Goal: Use online tool/utility: Utilize a website feature to perform a specific function

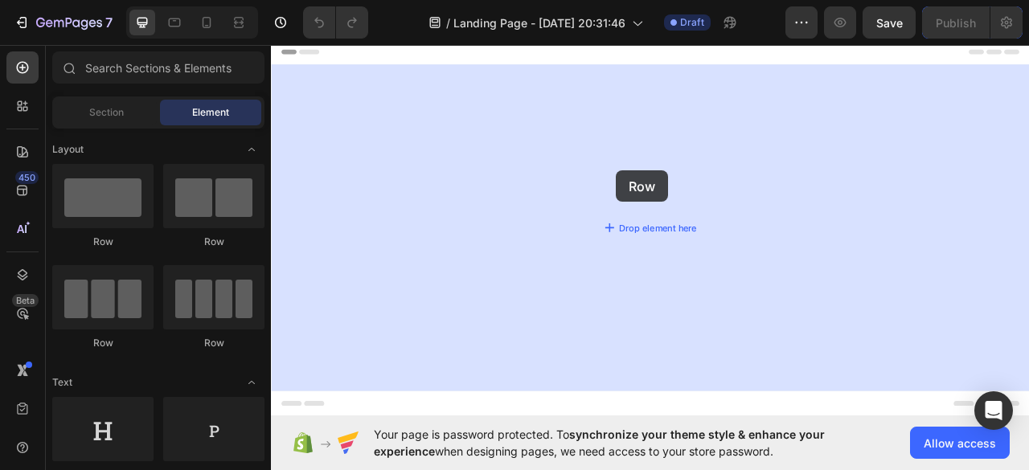
drag, startPoint x: 511, startPoint y: 256, endPoint x: 710, endPoint y: 206, distance: 204.8
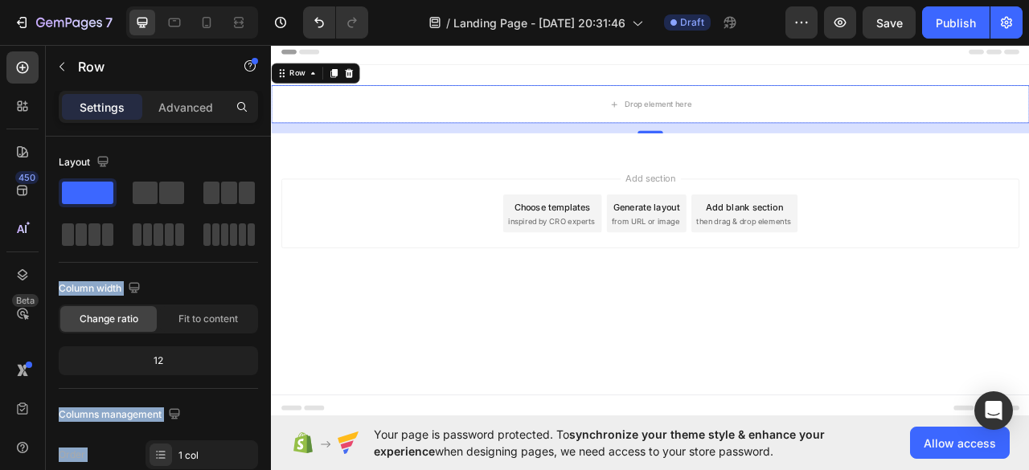
drag, startPoint x: 439, startPoint y: 281, endPoint x: 669, endPoint y: 190, distance: 247.3
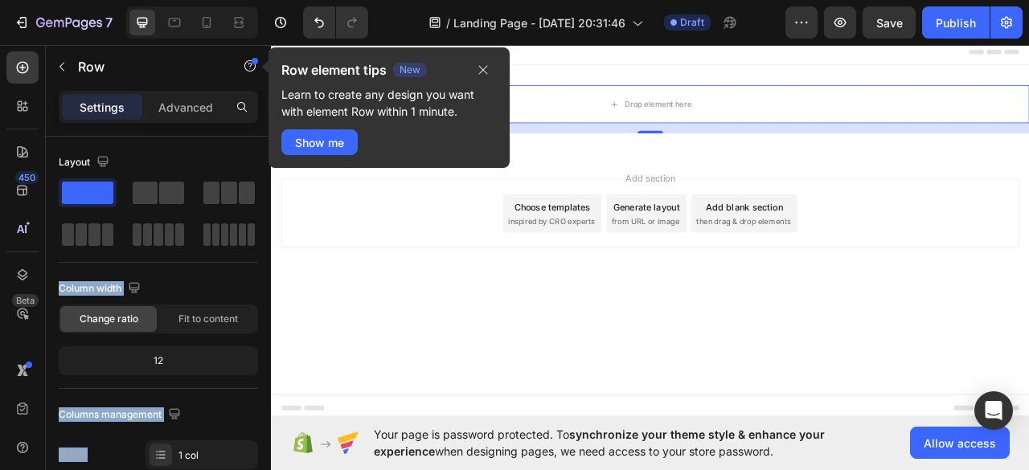
drag, startPoint x: 427, startPoint y: 223, endPoint x: 641, endPoint y: 222, distance: 213.9
click at [162, 195] on span at bounding box center [171, 193] width 25 height 23
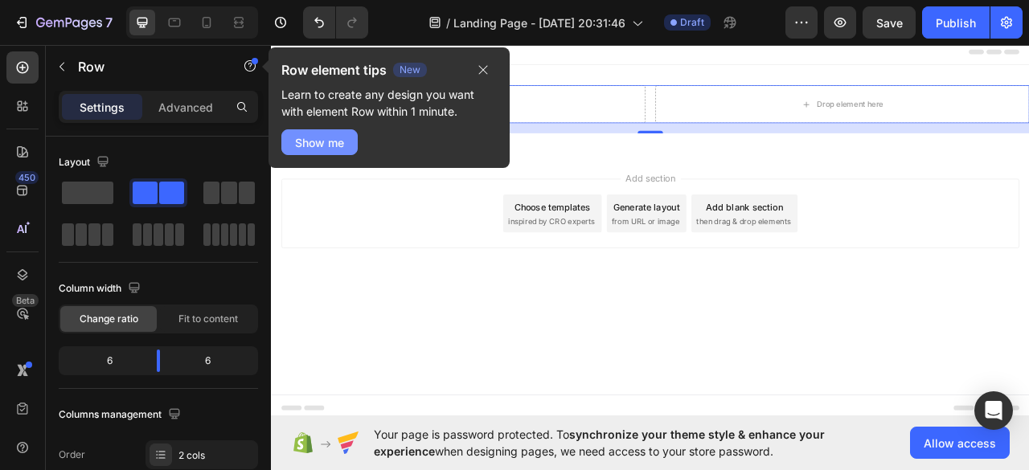
click at [330, 146] on div "Show me" at bounding box center [319, 142] width 49 height 17
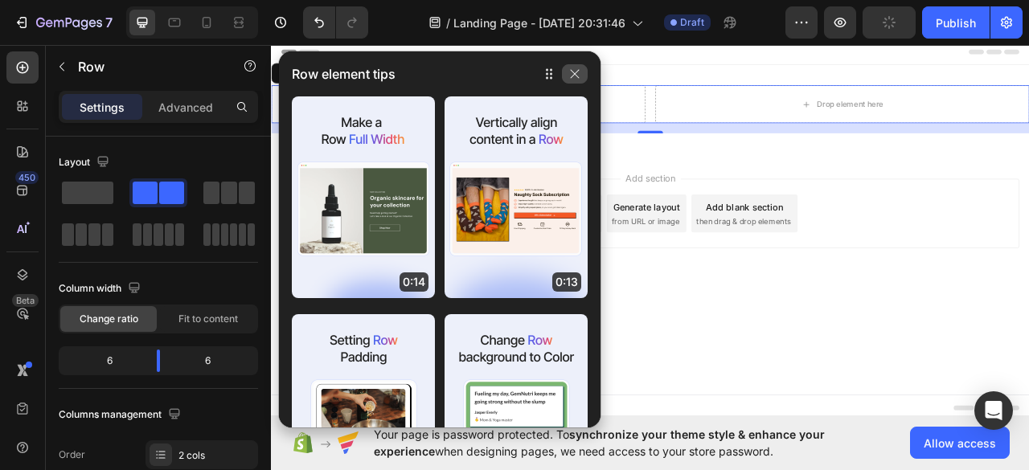
click at [576, 79] on icon "button" at bounding box center [574, 74] width 13 height 13
click at [576, 78] on icon "button" at bounding box center [574, 74] width 13 height 13
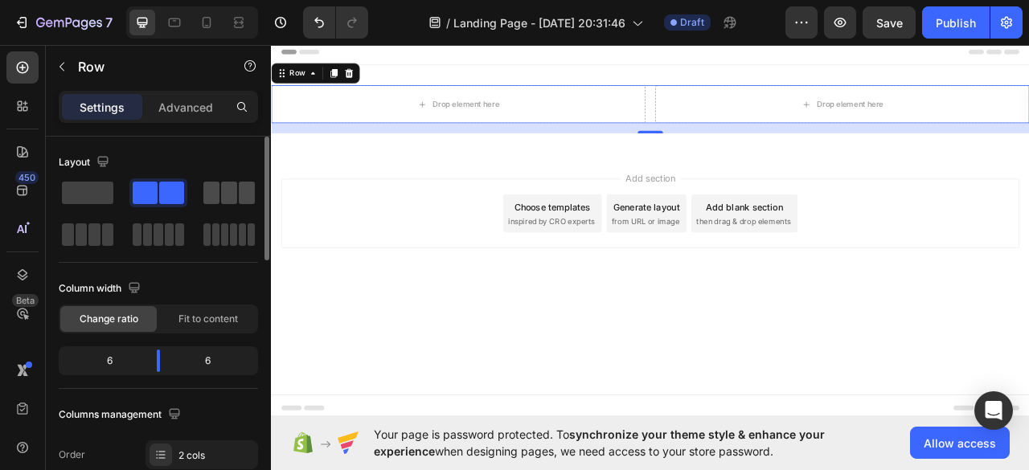
drag, startPoint x: 147, startPoint y: 187, endPoint x: 212, endPoint y: 187, distance: 65.1
click at [212, 187] on div at bounding box center [158, 214] width 199 height 71
click at [609, 272] on span "inspired by CRO experts" at bounding box center [628, 271] width 110 height 14
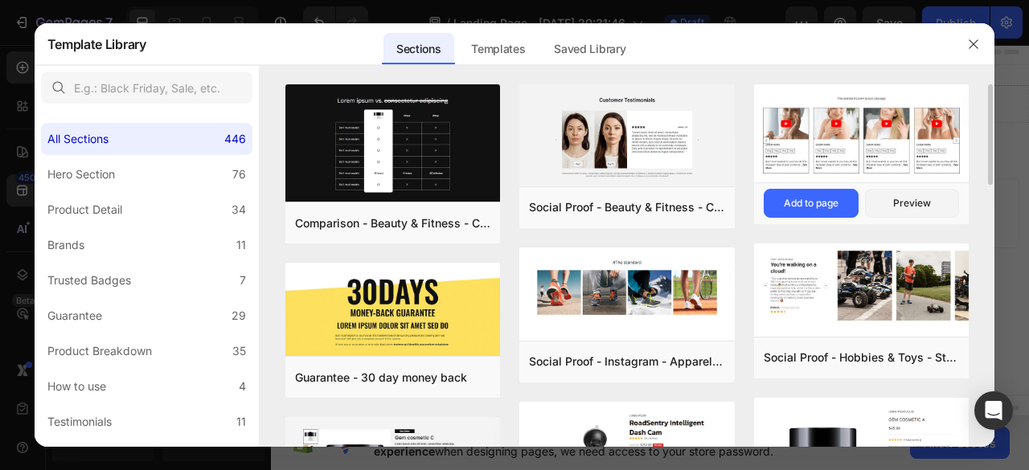
drag, startPoint x: 188, startPoint y: 211, endPoint x: 872, endPoint y: 150, distance: 686.2
click at [854, 201] on div "All Sections 446 Hero Section 76 Product Detail 34 Brands 11 Trusted Badges 7 G…" at bounding box center [515, 256] width 961 height 382
click at [987, 40] on div at bounding box center [974, 44] width 42 height 42
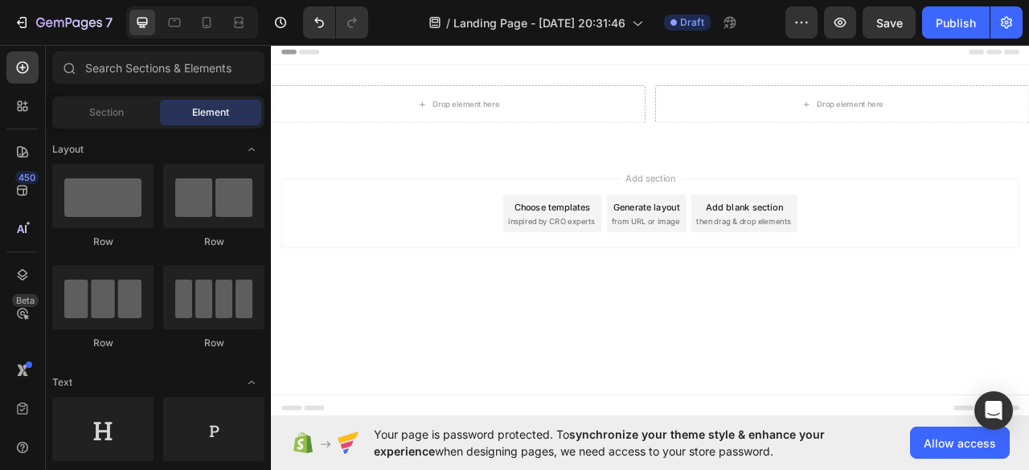
click at [856, 264] on span "then drag & drop elements" at bounding box center [872, 271] width 120 height 14
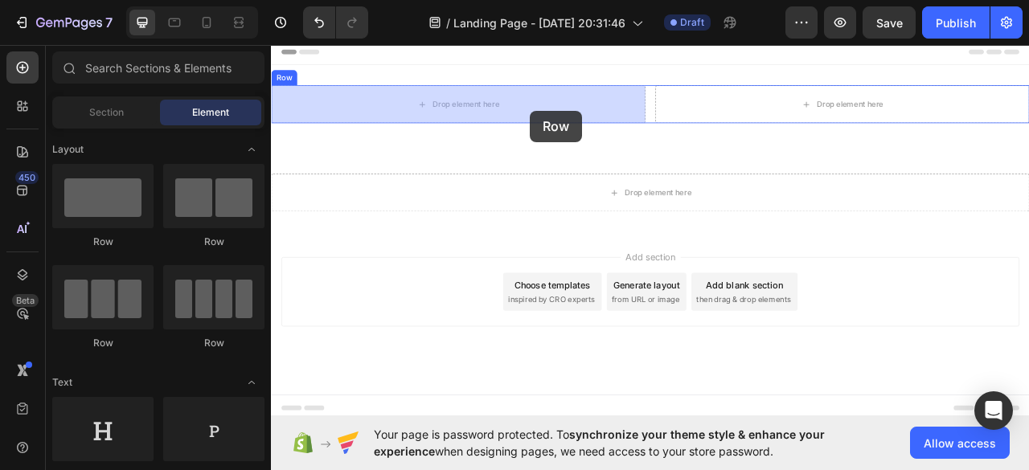
drag, startPoint x: 482, startPoint y: 248, endPoint x: 601, endPoint y: 129, distance: 167.2
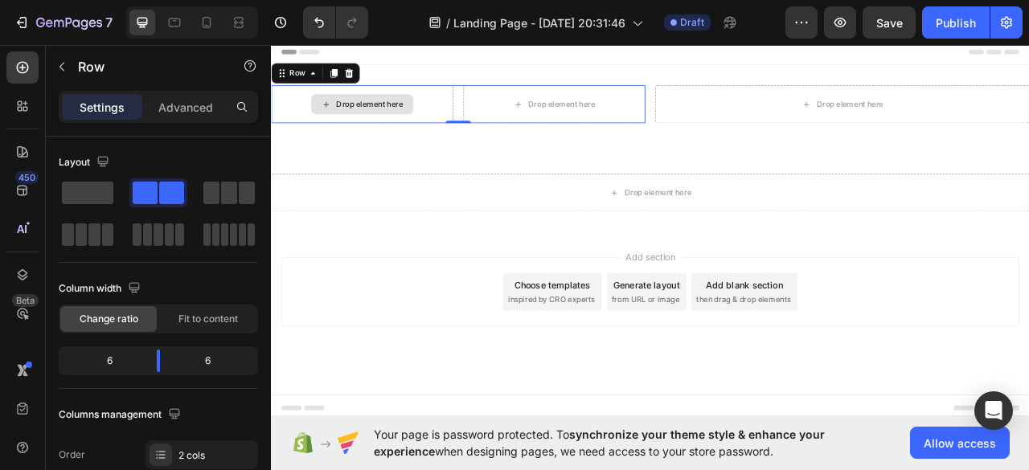
click at [380, 125] on div "Drop element here" at bounding box center [396, 121] width 85 height 13
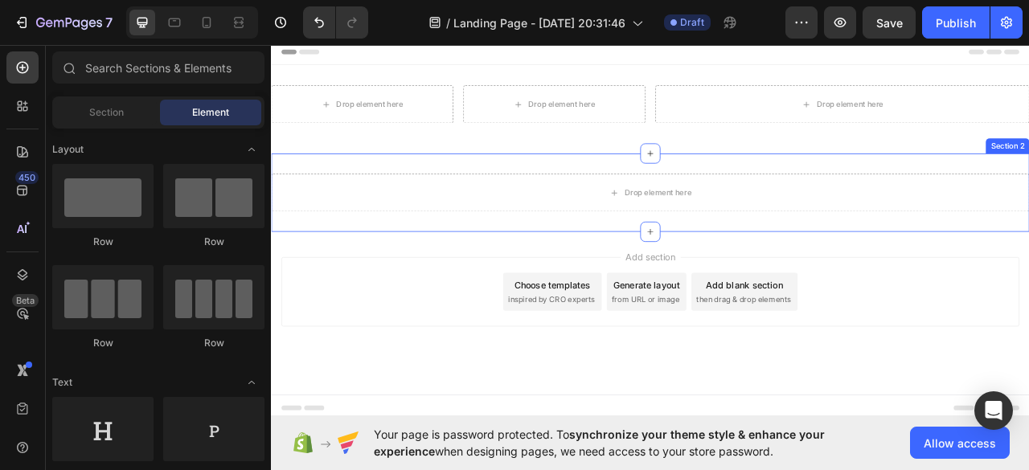
click at [480, 187] on div "Drop element here Section 2" at bounding box center [753, 234] width 965 height 100
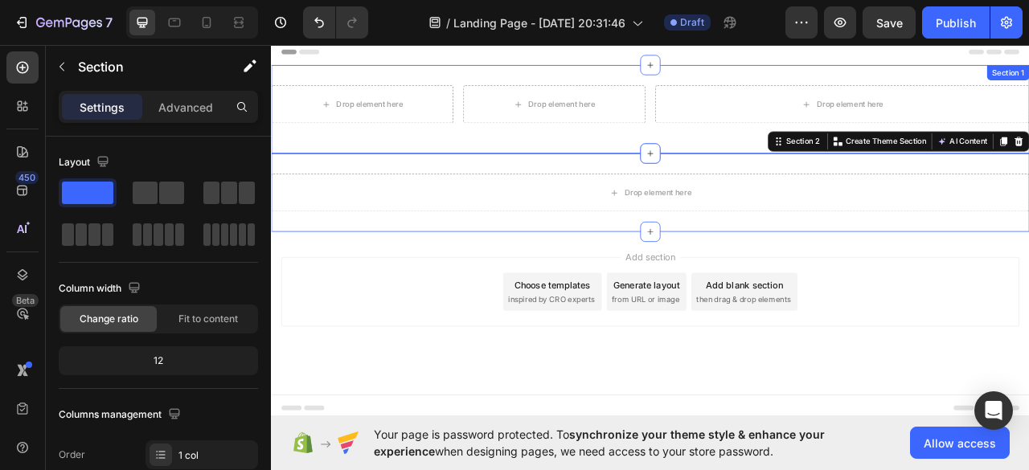
click at [579, 162] on div "Drop element here Drop element here Row Drop element here Row Section 1" at bounding box center [753, 128] width 965 height 113
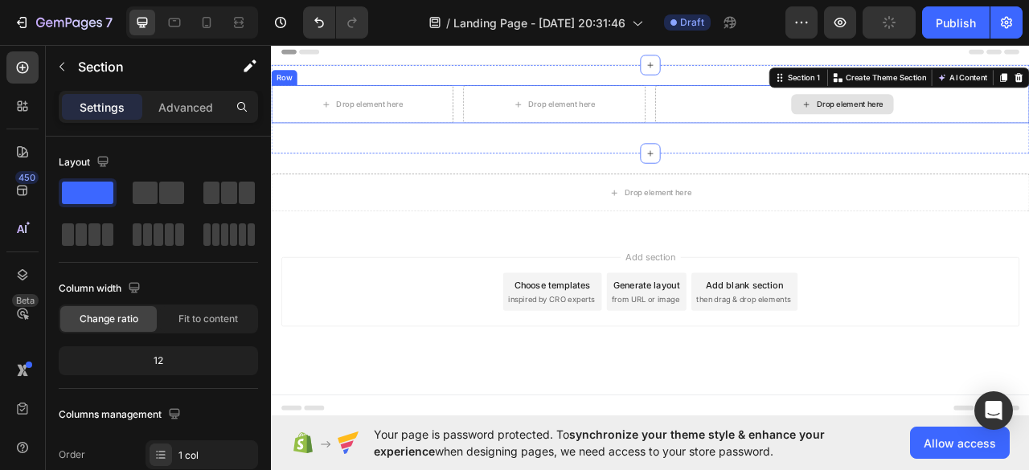
click at [943, 117] on div "Drop element here" at bounding box center [998, 122] width 130 height 26
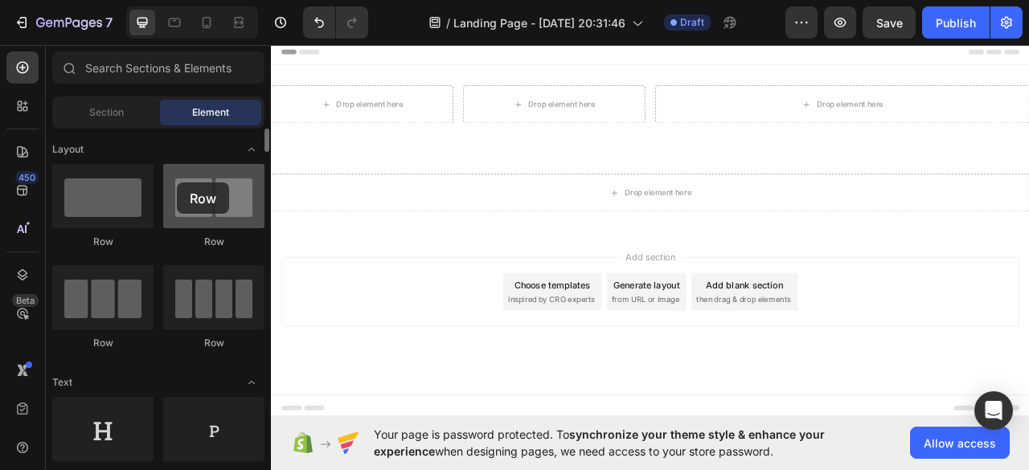
drag, startPoint x: 232, startPoint y: 221, endPoint x: 175, endPoint y: 187, distance: 66.7
click at [177, 183] on div at bounding box center [213, 196] width 101 height 64
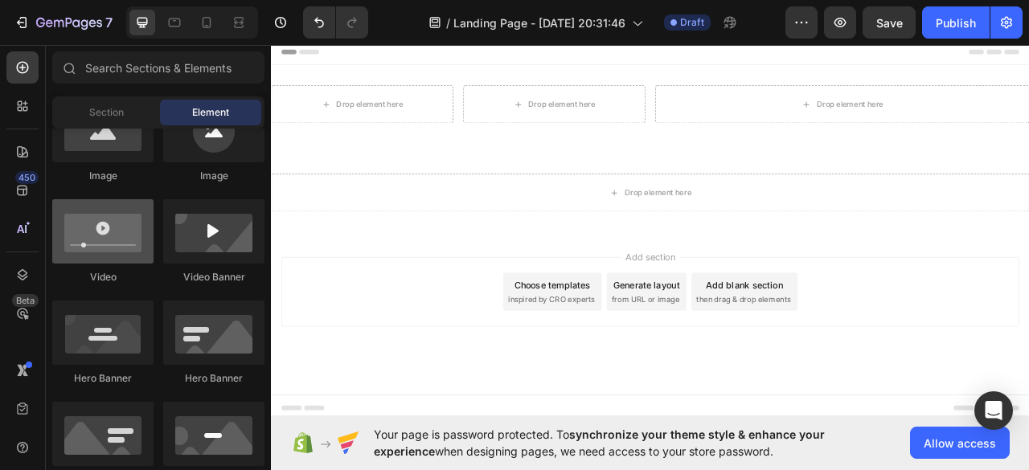
scroll to position [482, 0]
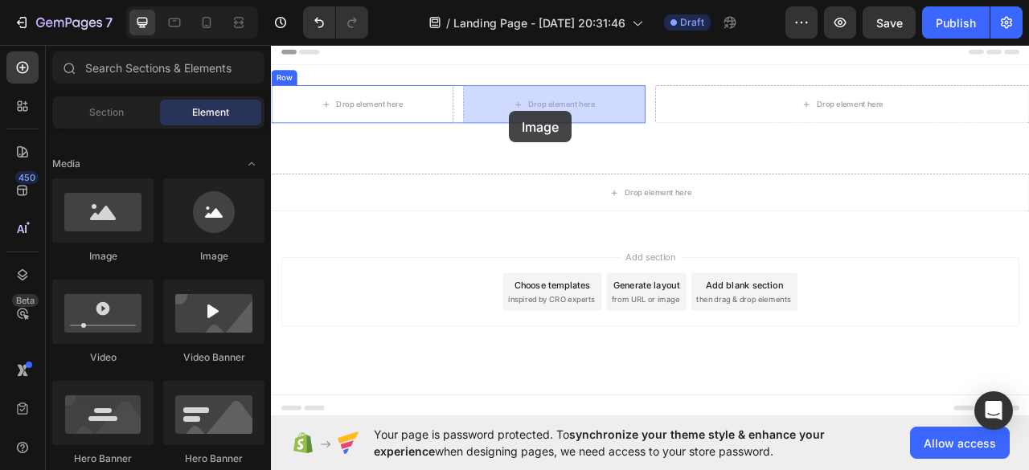
drag, startPoint x: 388, startPoint y: 277, endPoint x: 574, endPoint y: 130, distance: 237.0
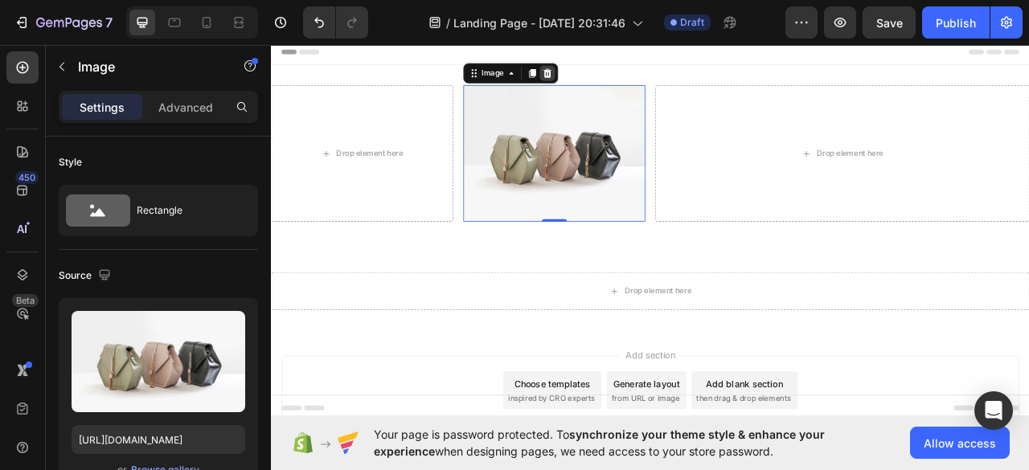
click at [616, 81] on icon at bounding box center [622, 82] width 13 height 13
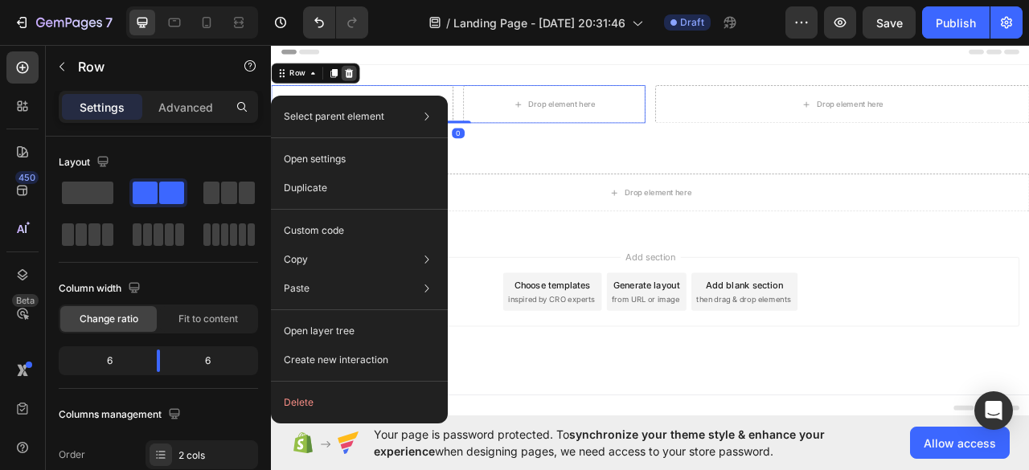
click at [371, 82] on icon at bounding box center [370, 81] width 10 height 11
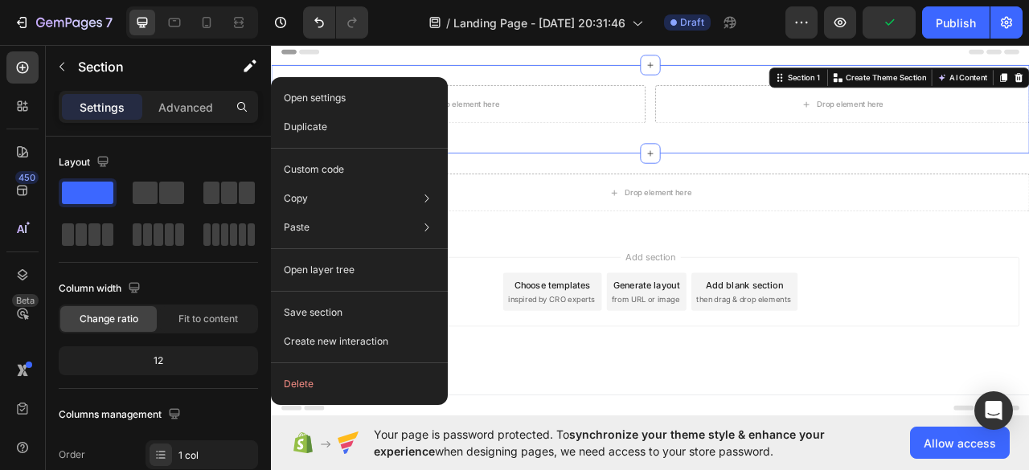
click at [733, 87] on div "Drop element here Drop element here Row Section 1 You can create reusable secti…" at bounding box center [753, 128] width 965 height 113
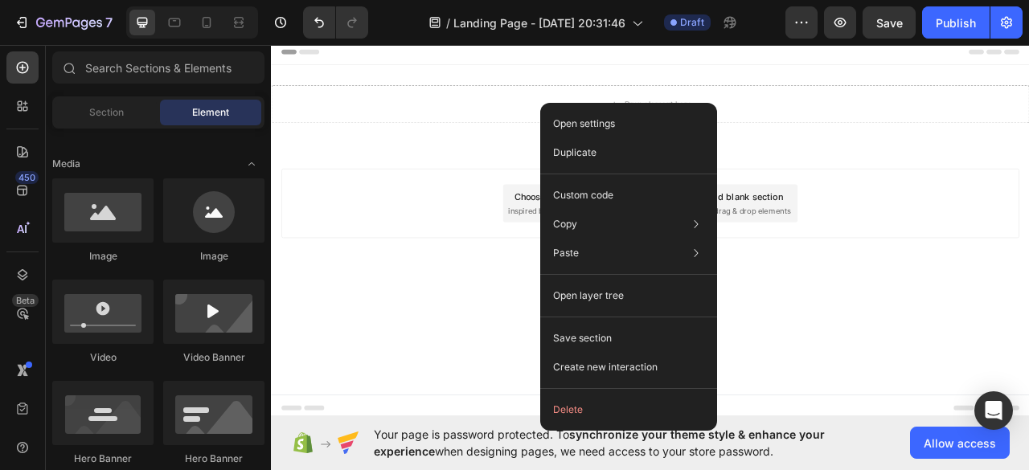
drag, startPoint x: 1024, startPoint y: 60, endPoint x: 1060, endPoint y: 89, distance: 46.3
click at [1028, 89] on div "Drop element here Section 1" at bounding box center [753, 122] width 965 height 100
